Goal: Task Accomplishment & Management: Manage account settings

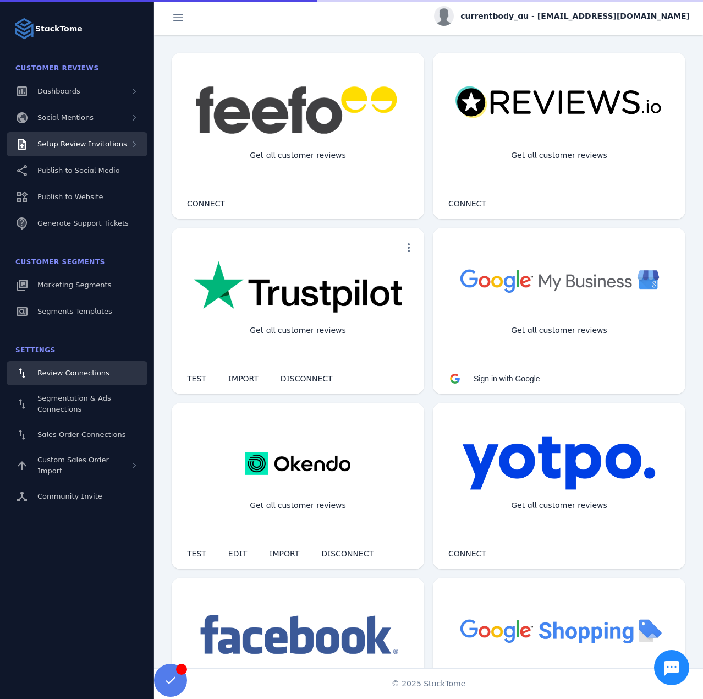
click at [108, 147] on span "Setup Review Invitations" at bounding box center [82, 144] width 90 height 8
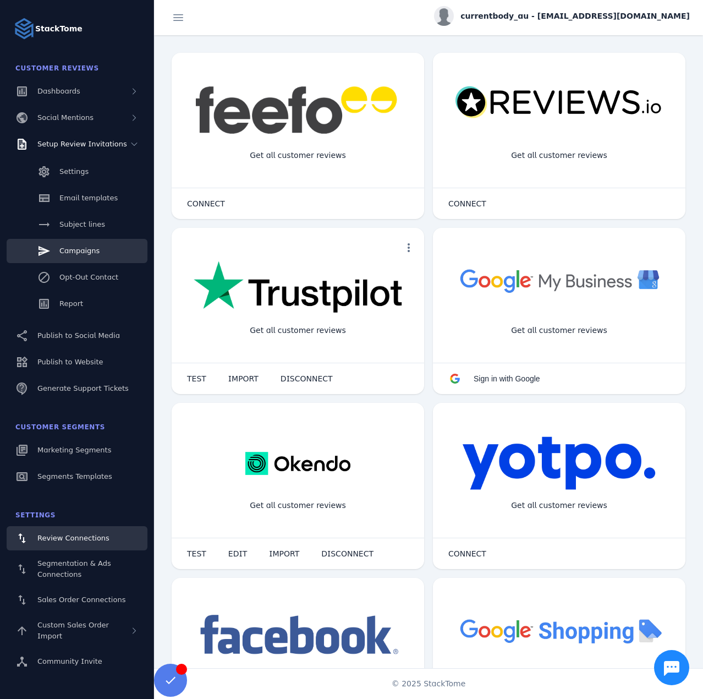
click at [89, 254] on span "Campaigns" at bounding box center [79, 251] width 40 height 8
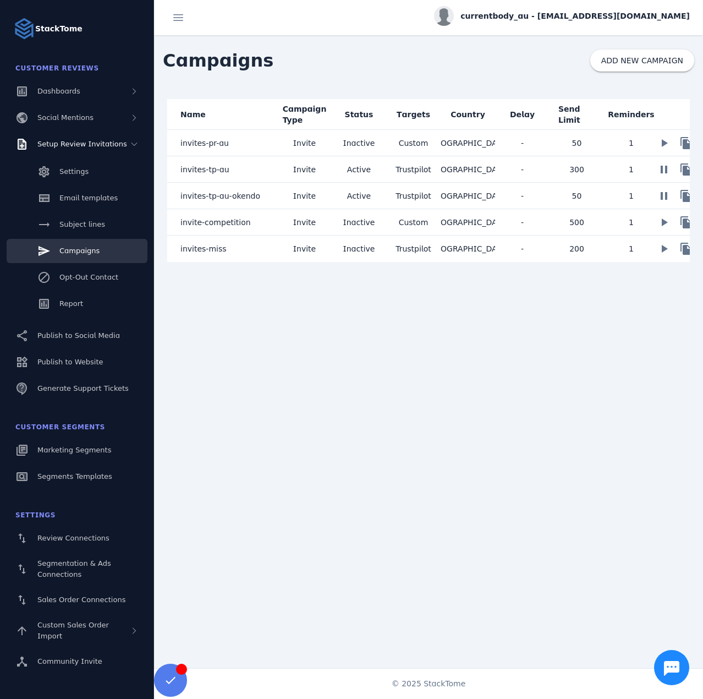
click at [330, 166] on mat-cell "Invite" at bounding box center [304, 169] width 54 height 26
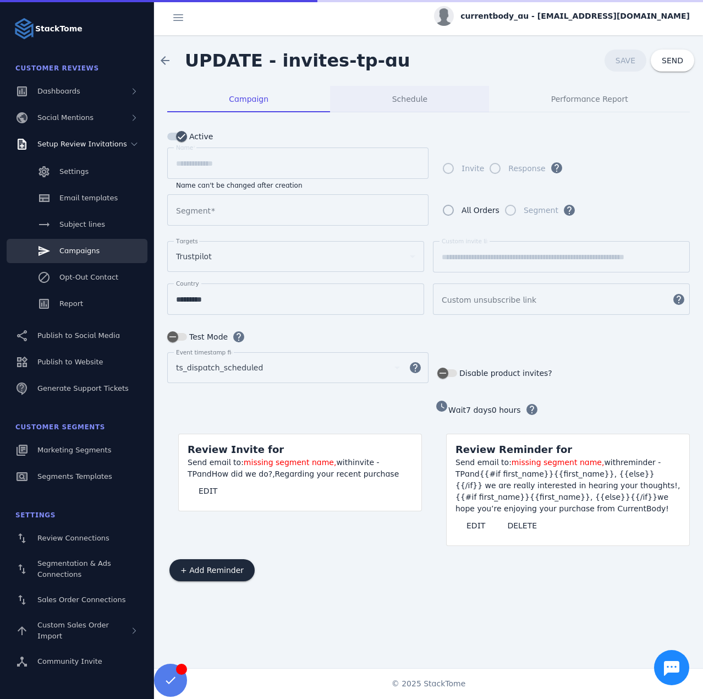
click at [375, 112] on div "Schedule" at bounding box center [409, 99] width 159 height 26
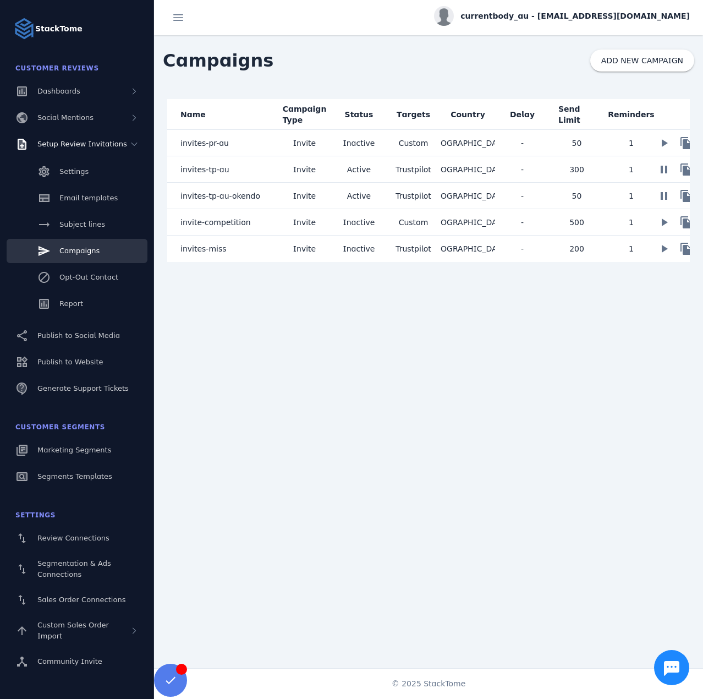
click at [290, 198] on mat-cell "Invite" at bounding box center [304, 196] width 54 height 26
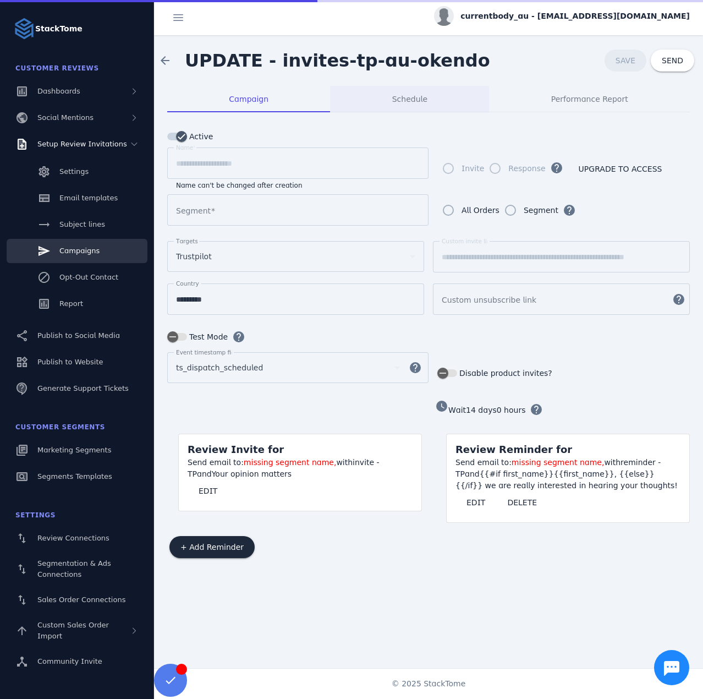
type input "**********"
click at [425, 98] on span "Schedule" at bounding box center [409, 99] width 35 height 8
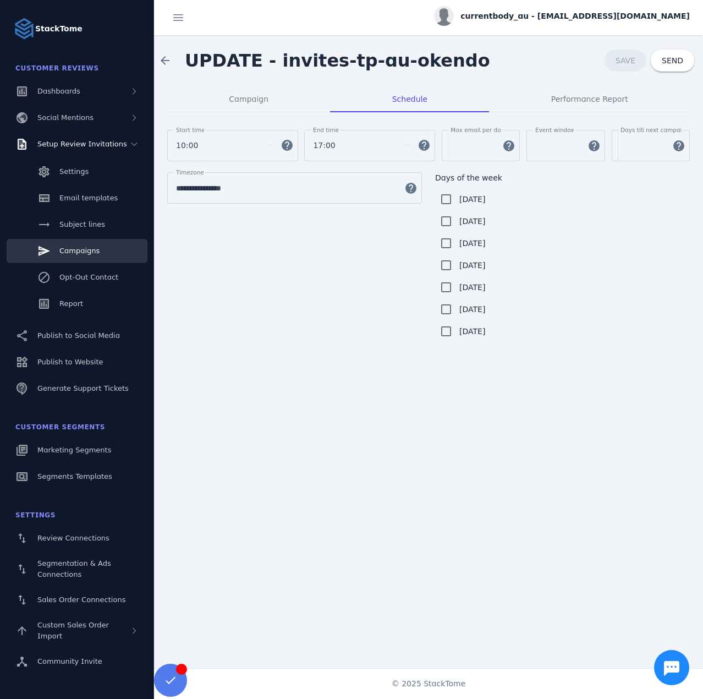
click at [584, 17] on span "currentbody_au - cs_currentbody-au@stacktome.com" at bounding box center [575, 16] width 229 height 12
click at [647, 101] on span "Sign out" at bounding box center [655, 106] width 32 height 13
